Goal: Transaction & Acquisition: Purchase product/service

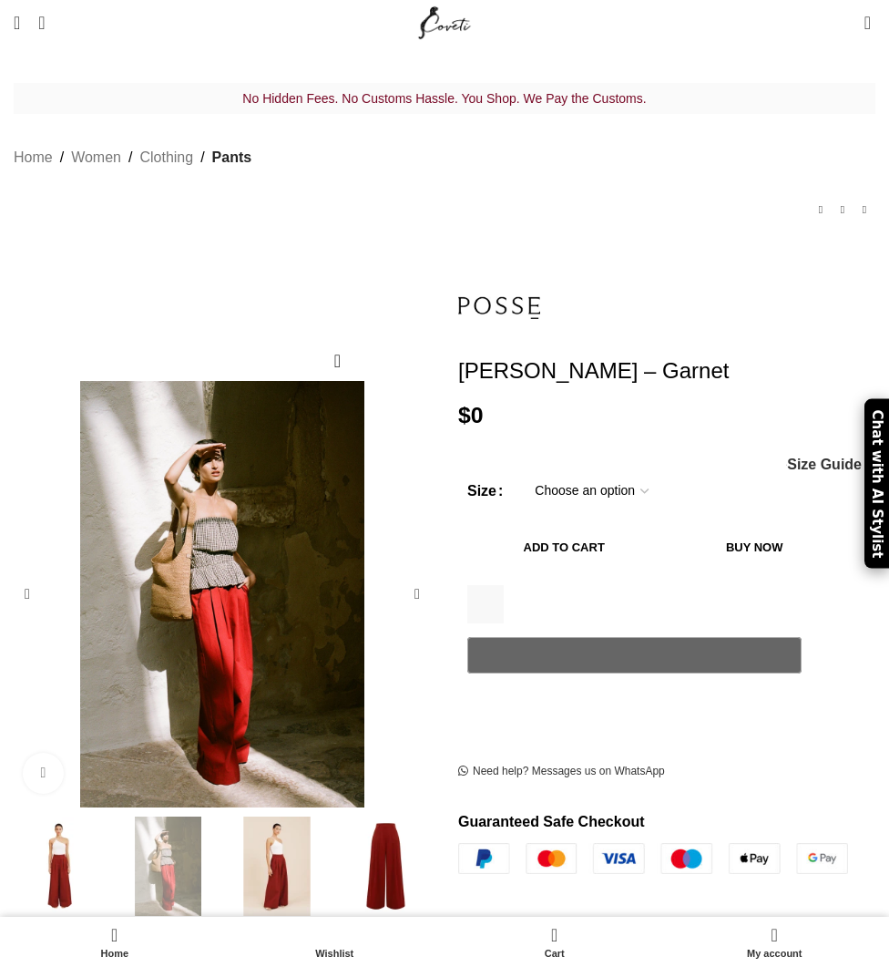
click at [165, 868] on img "2 / 4" at bounding box center [168, 867] width 100 height 100
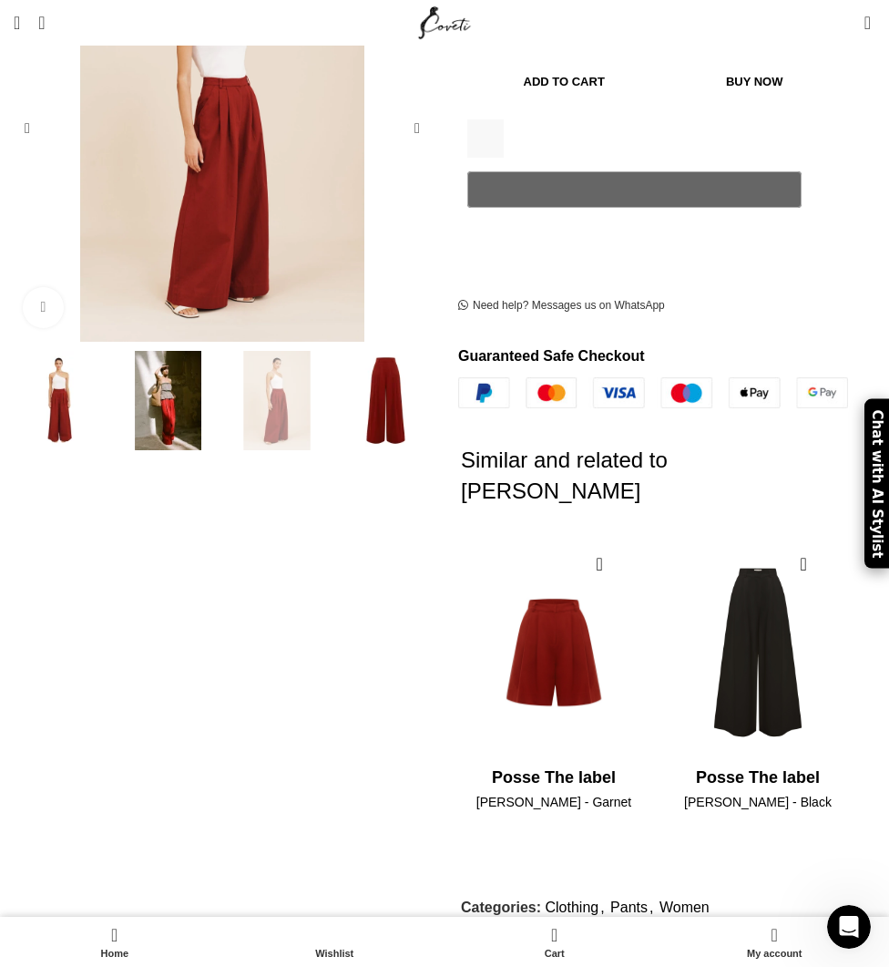
scroll to position [464, 0]
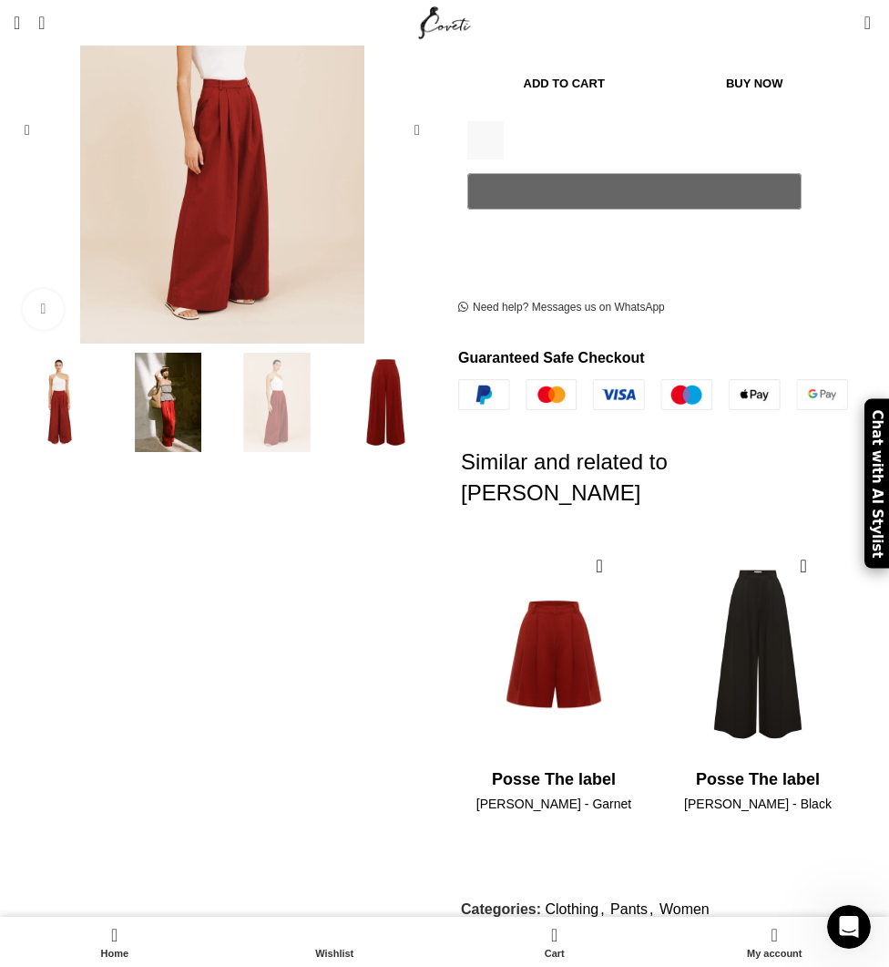
click at [784, 764] on img "2 / 2" at bounding box center [758, 873] width 186 height 219
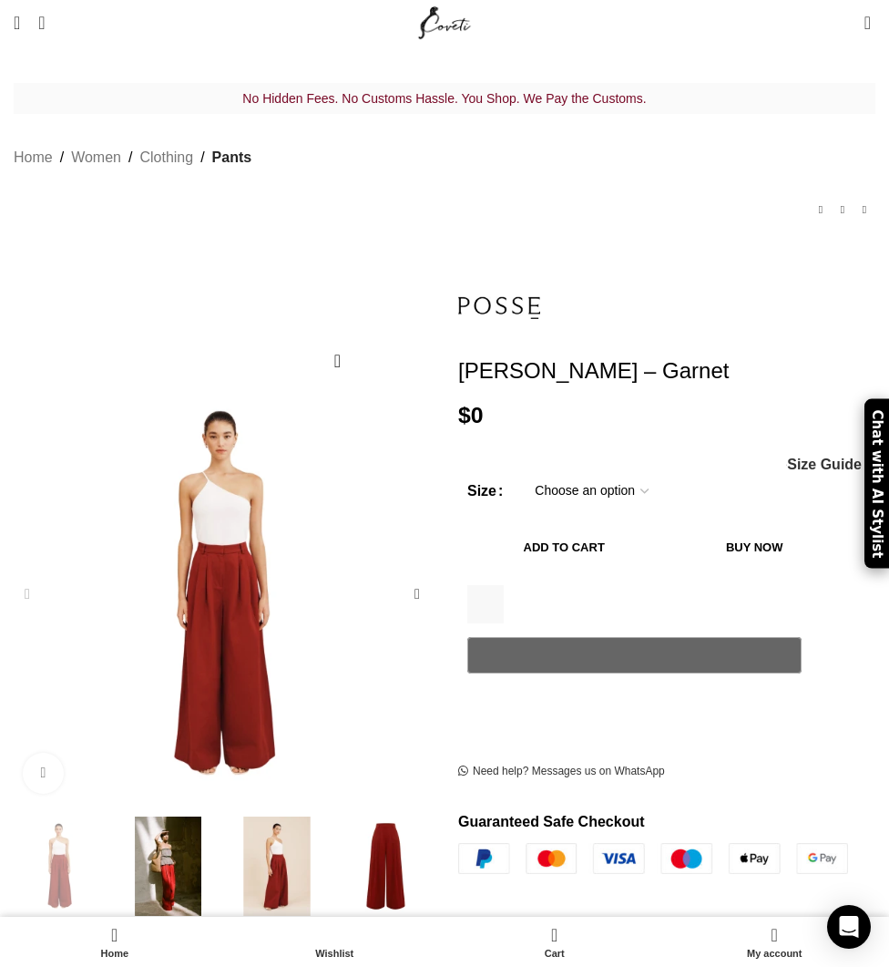
click at [623, 472] on select "Choose an option 4 UK 6 UK 8 UK 10 UK 12 UK 14 UK" at bounding box center [591, 491] width 141 height 38
select select "12-uk"
